Goal: Find specific page/section: Find specific page/section

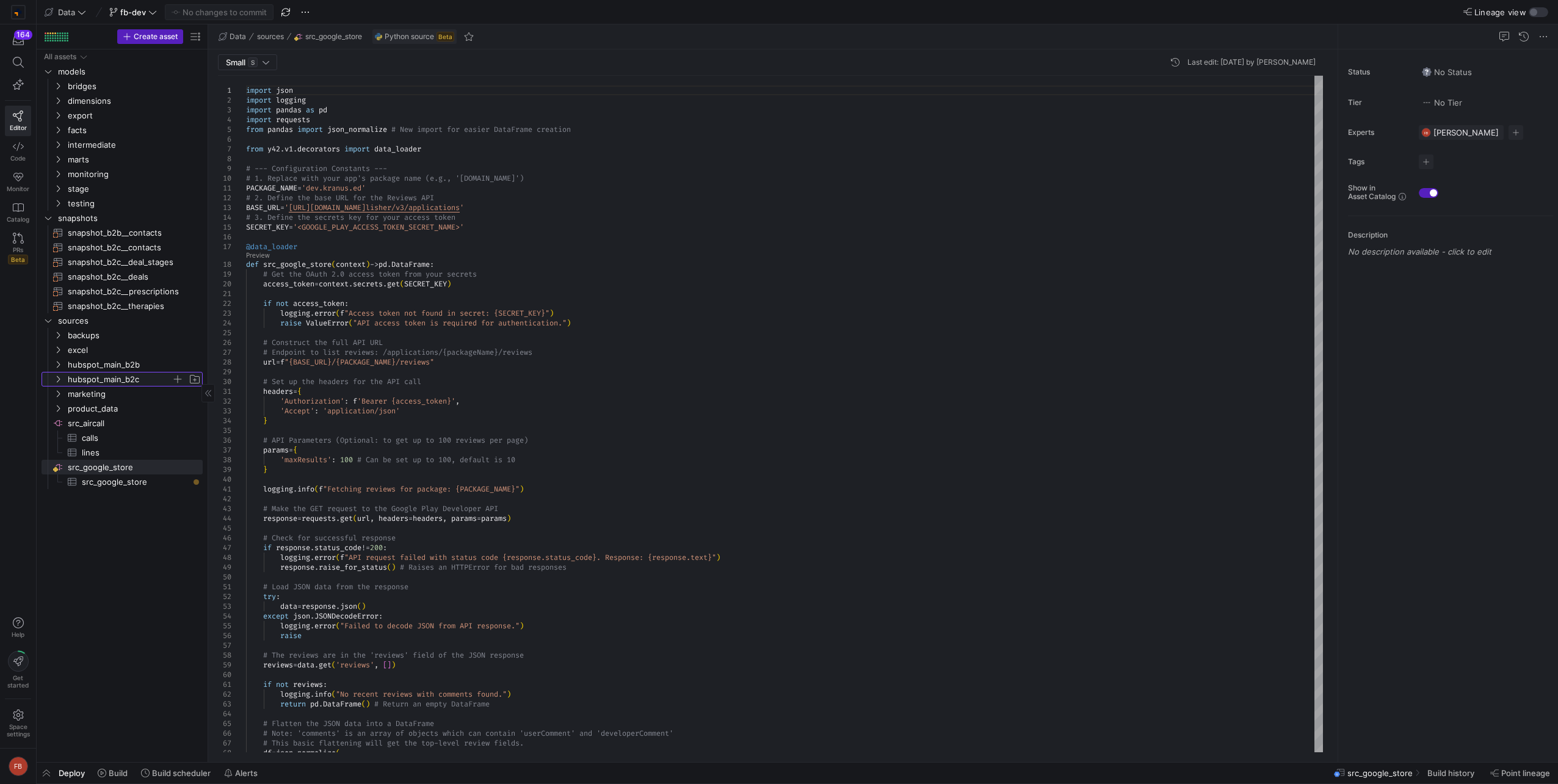
click at [142, 375] on span "hubspot_main_b2c" at bounding box center [119, 380] width 103 height 14
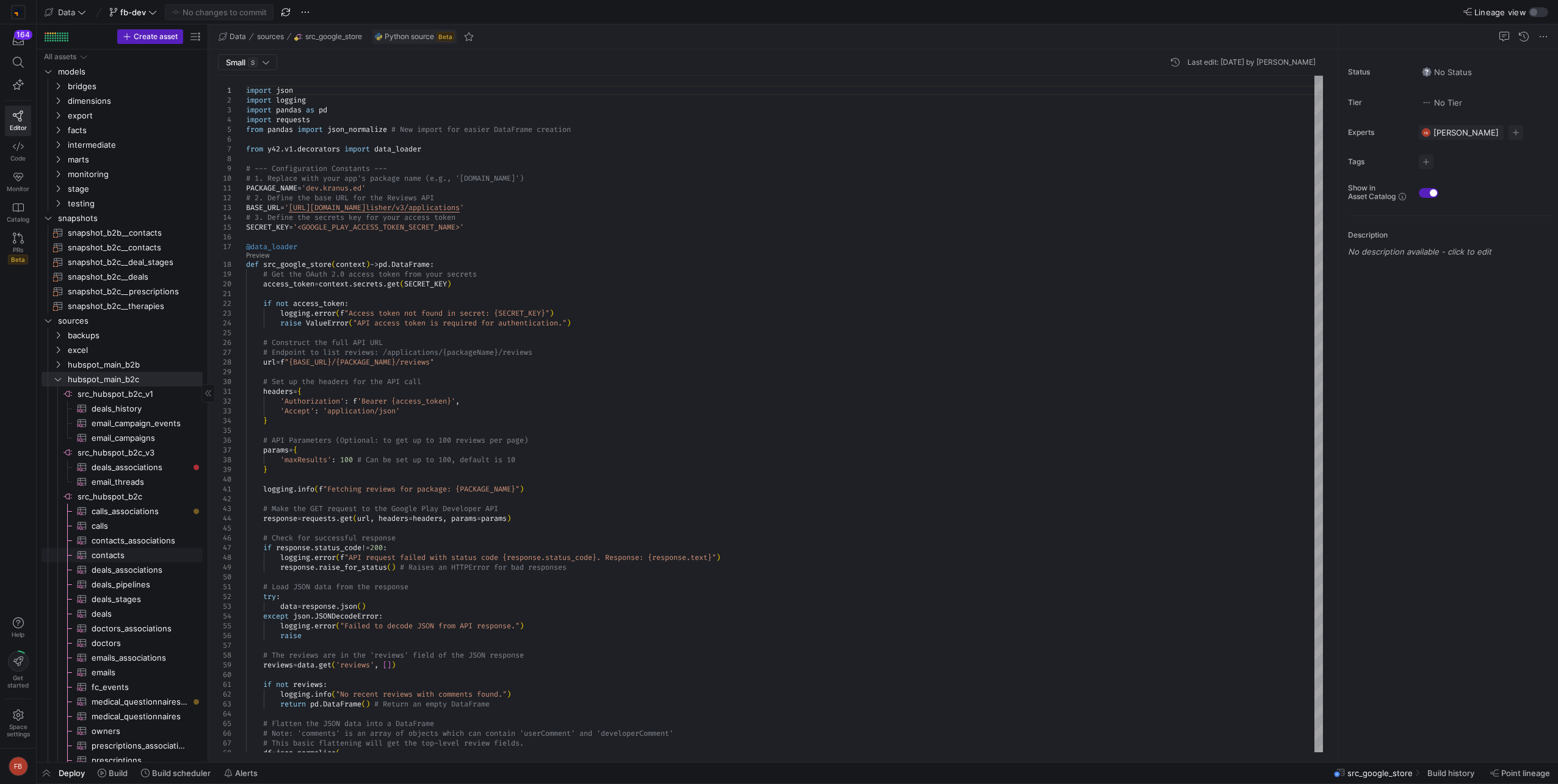
click at [131, 552] on span "contacts​​​​​​​​​" at bounding box center [140, 555] width 97 height 14
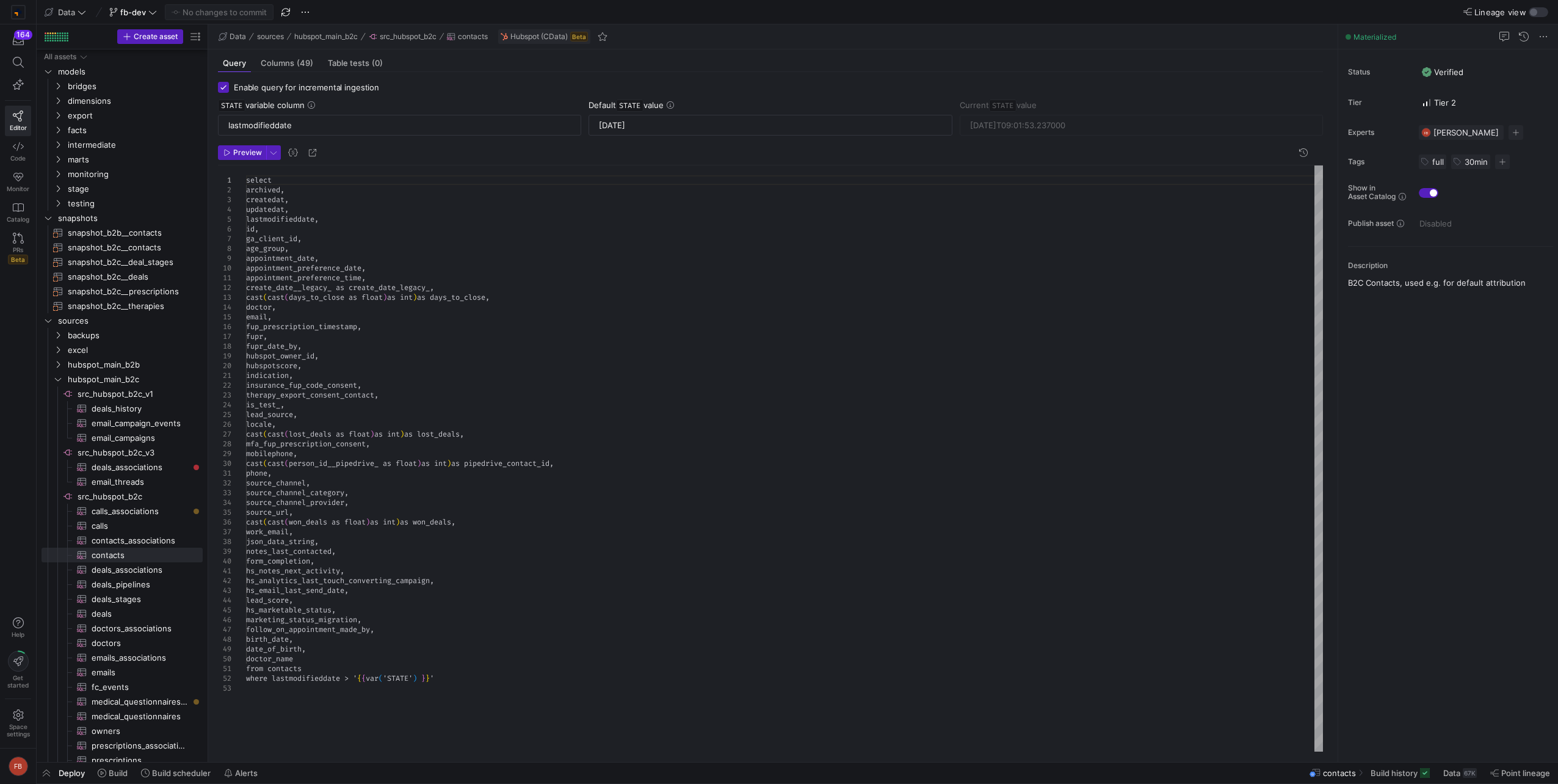
scroll to position [196, 0]
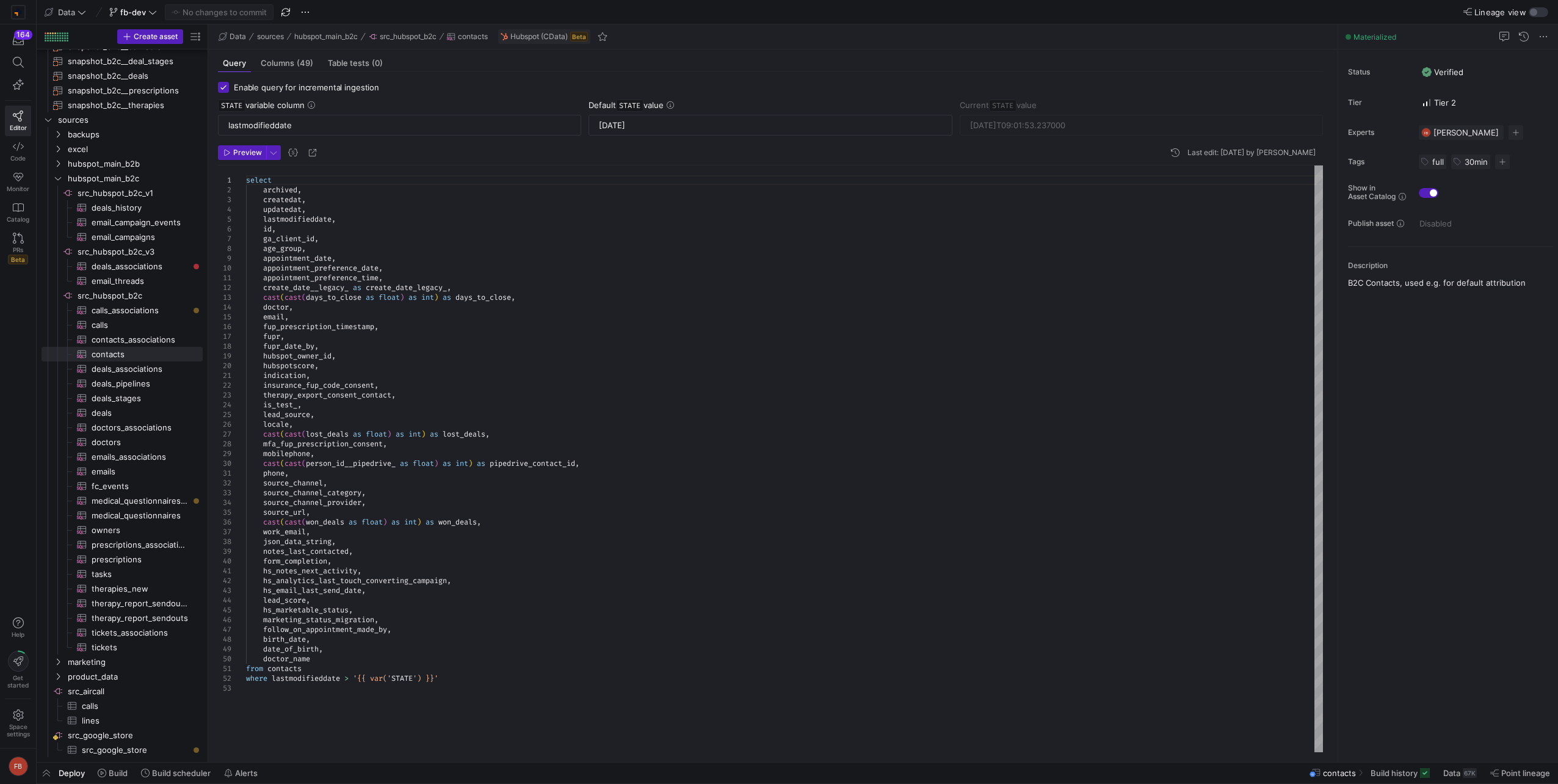
type textarea "appointment_preference_time, create_date__legacy_ as create_date_legacy_, cast(…"
click at [343, 314] on div "select archived , createdat , updatedat , lastmodifieddate , id , ga_client_id …" at bounding box center [785, 459] width 1077 height 587
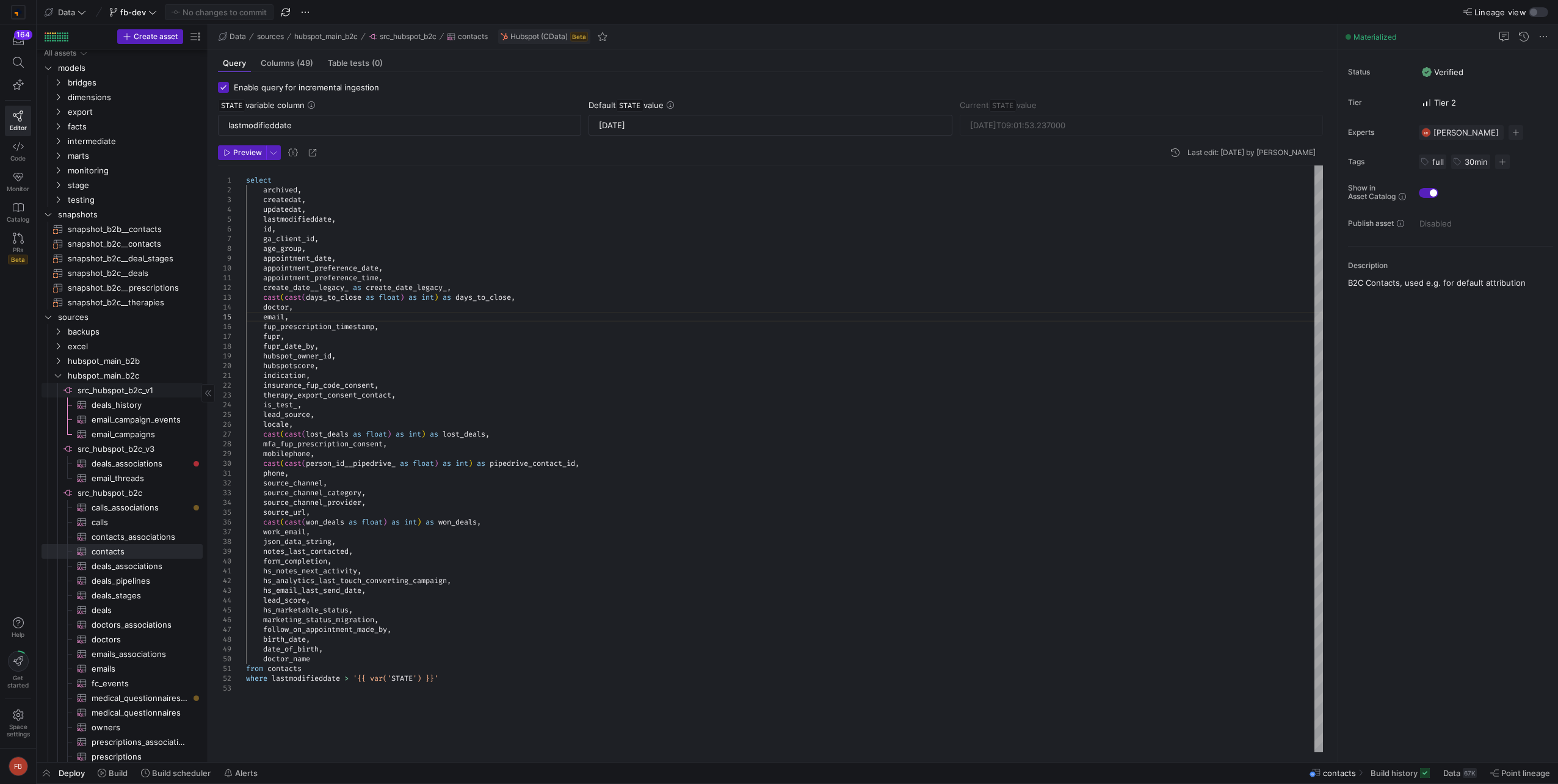
scroll to position [0, 0]
click at [116, 101] on span "dimensions" at bounding box center [119, 101] width 103 height 14
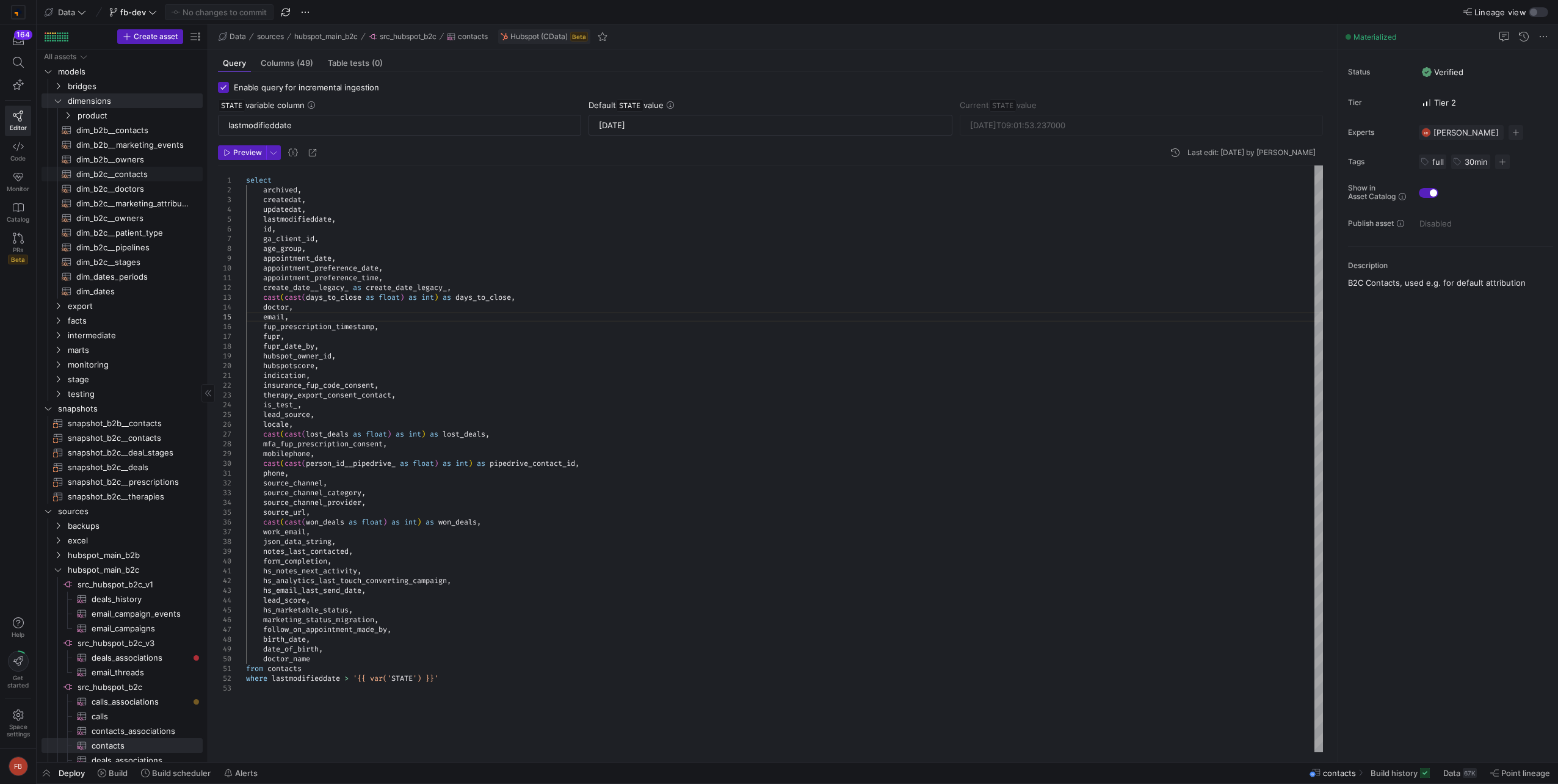
click at [140, 173] on span "dim_b2c__contacts​​​​​​​​​​" at bounding box center [132, 175] width 112 height 14
